Goal: Navigation & Orientation: Understand site structure

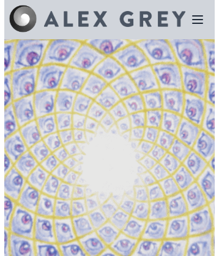
scroll to position [3419, 0]
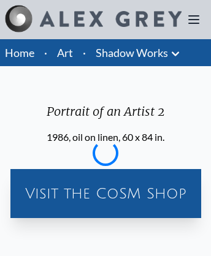
click at [131, 53] on link "Shadow Works" at bounding box center [132, 52] width 72 height 17
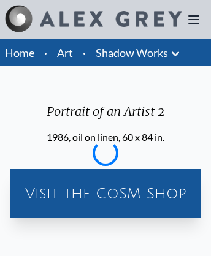
click at [131, 53] on link "Shadow Works" at bounding box center [132, 52] width 72 height 17
